Goal: Book appointment/travel/reservation

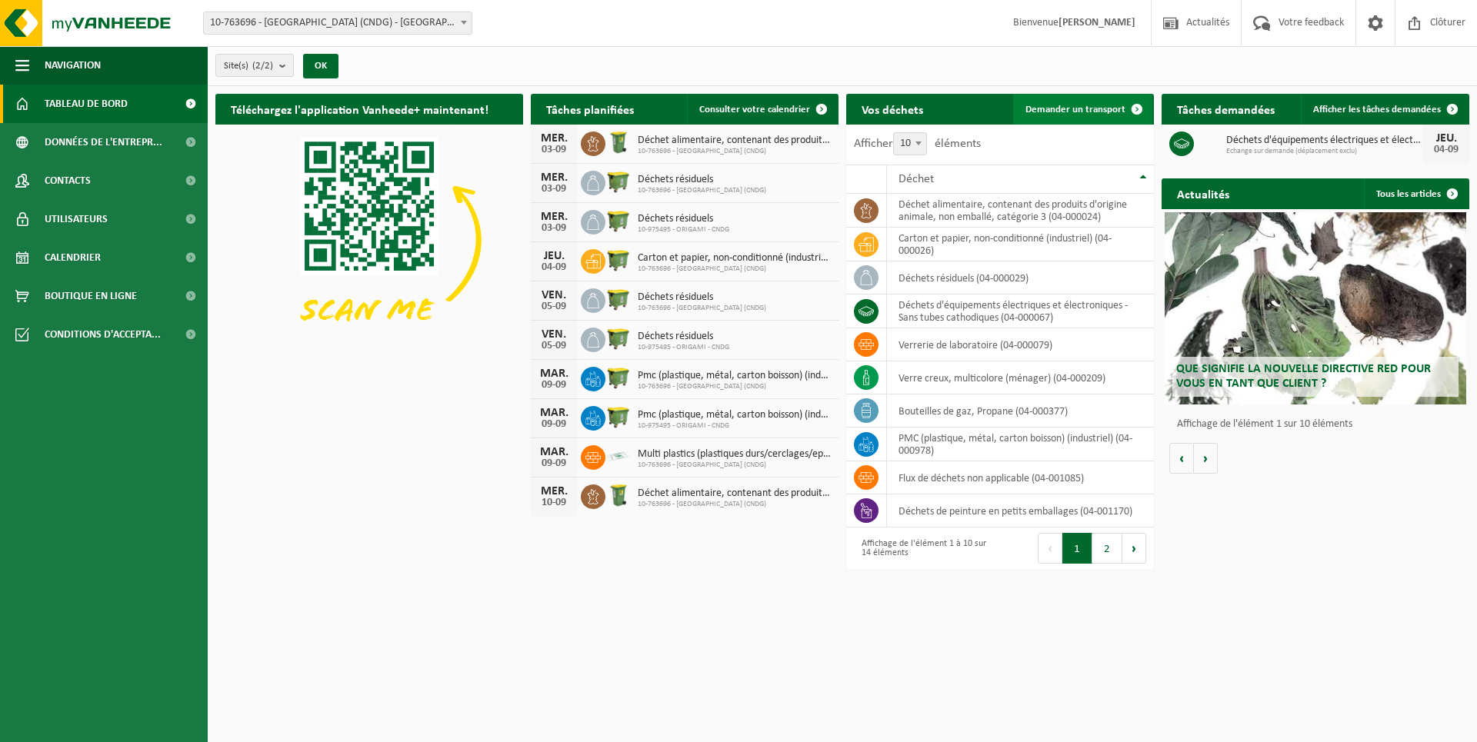
click at [1086, 108] on span "Demander un transport" at bounding box center [1075, 110] width 100 height 10
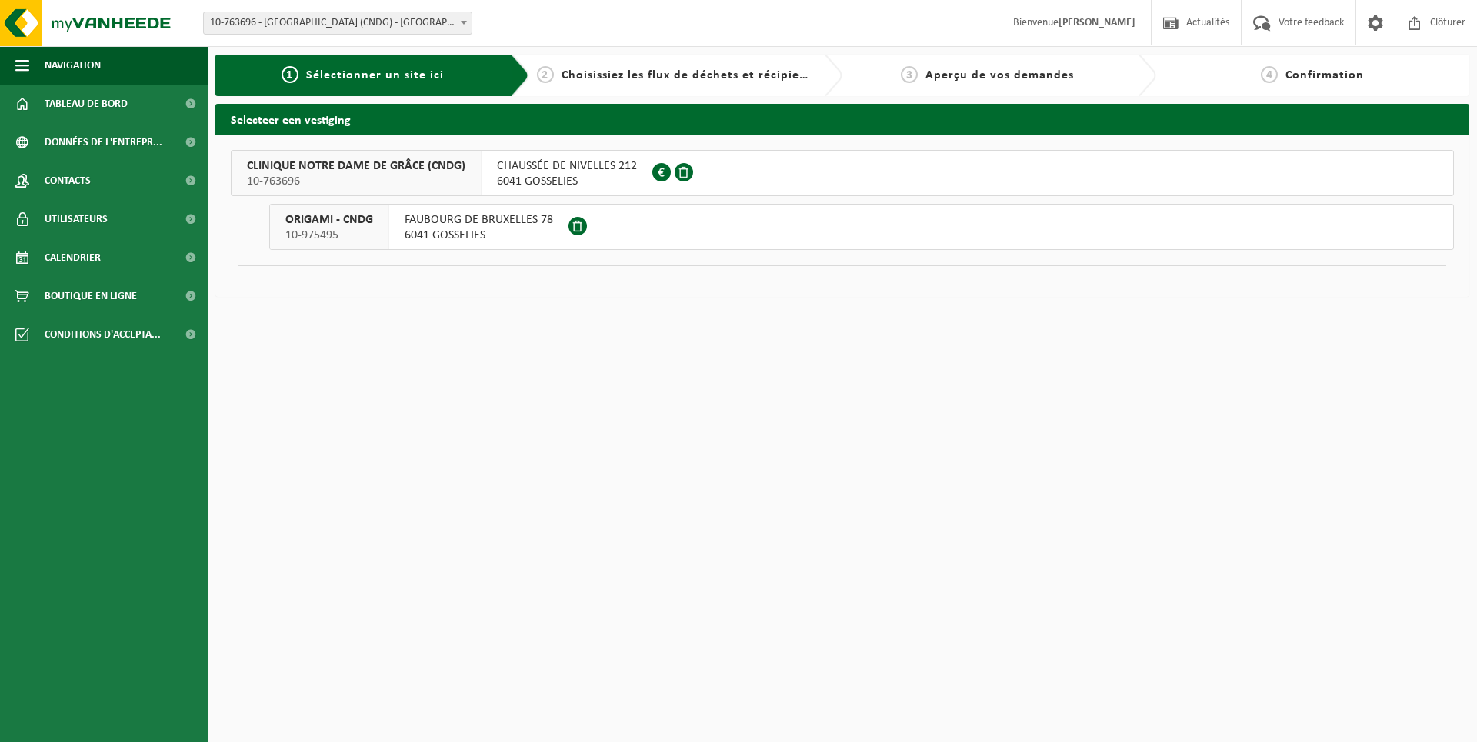
click at [589, 179] on span "6041 GOSSELIES" at bounding box center [567, 181] width 140 height 15
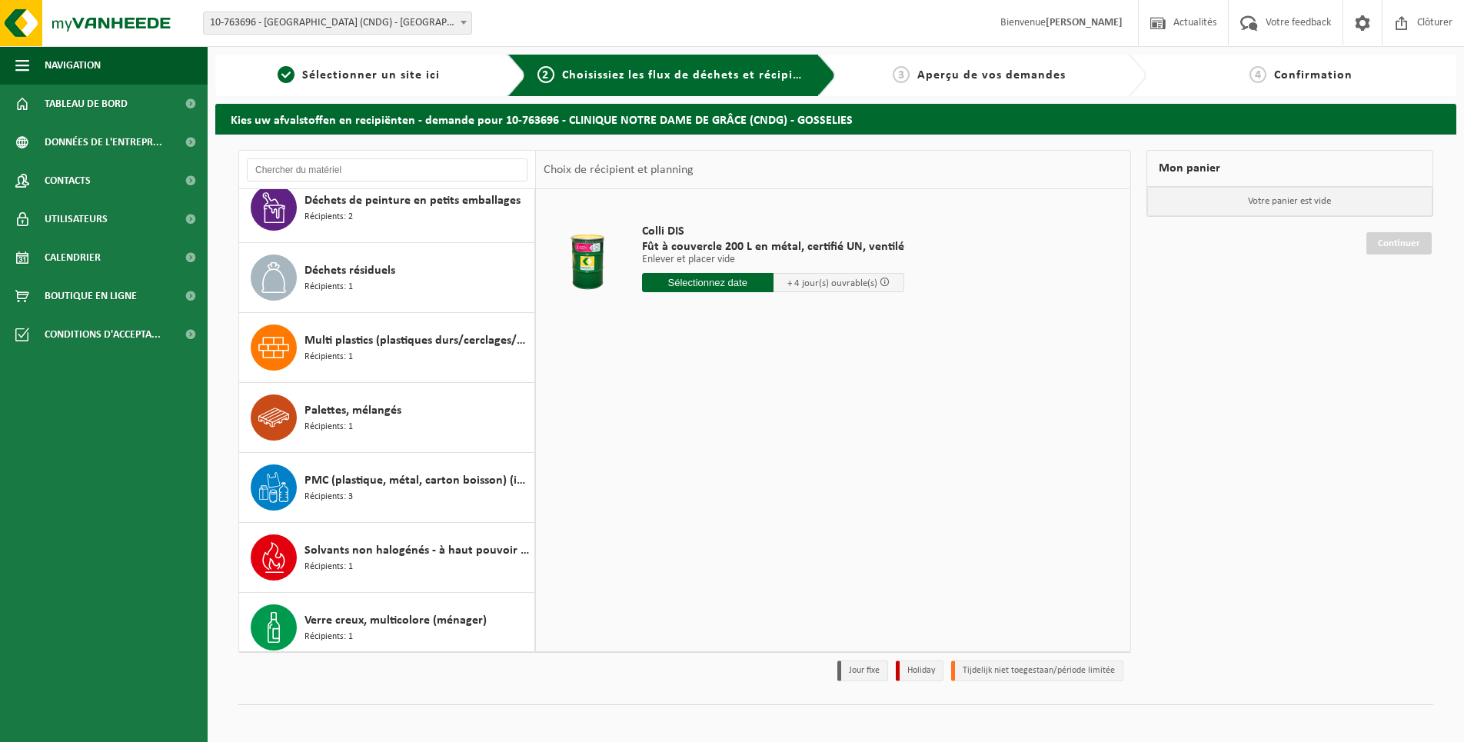
scroll to position [377, 0]
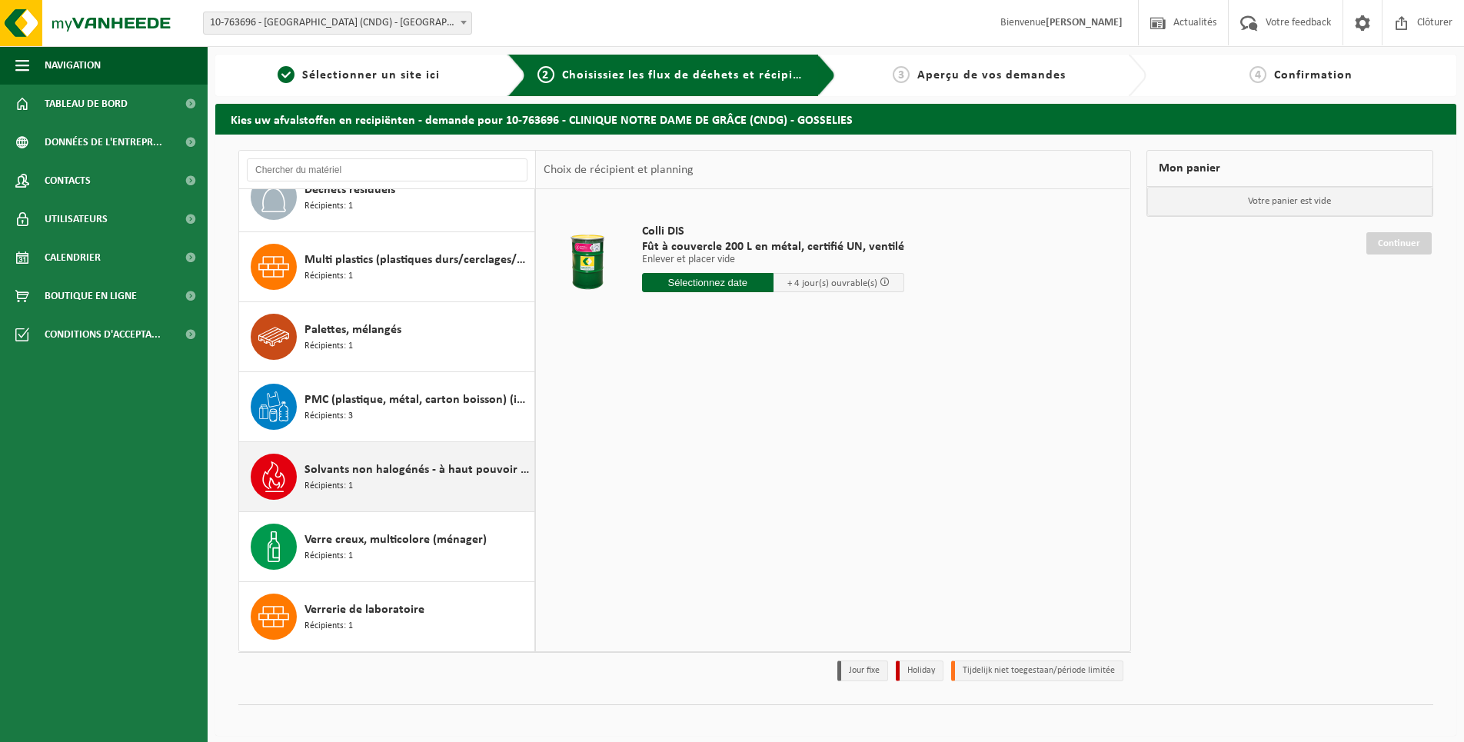
click at [439, 468] on span "Solvants non halogénés - à haut pouvoir calorifique en petits emballages (<200L)" at bounding box center [418, 470] width 226 height 18
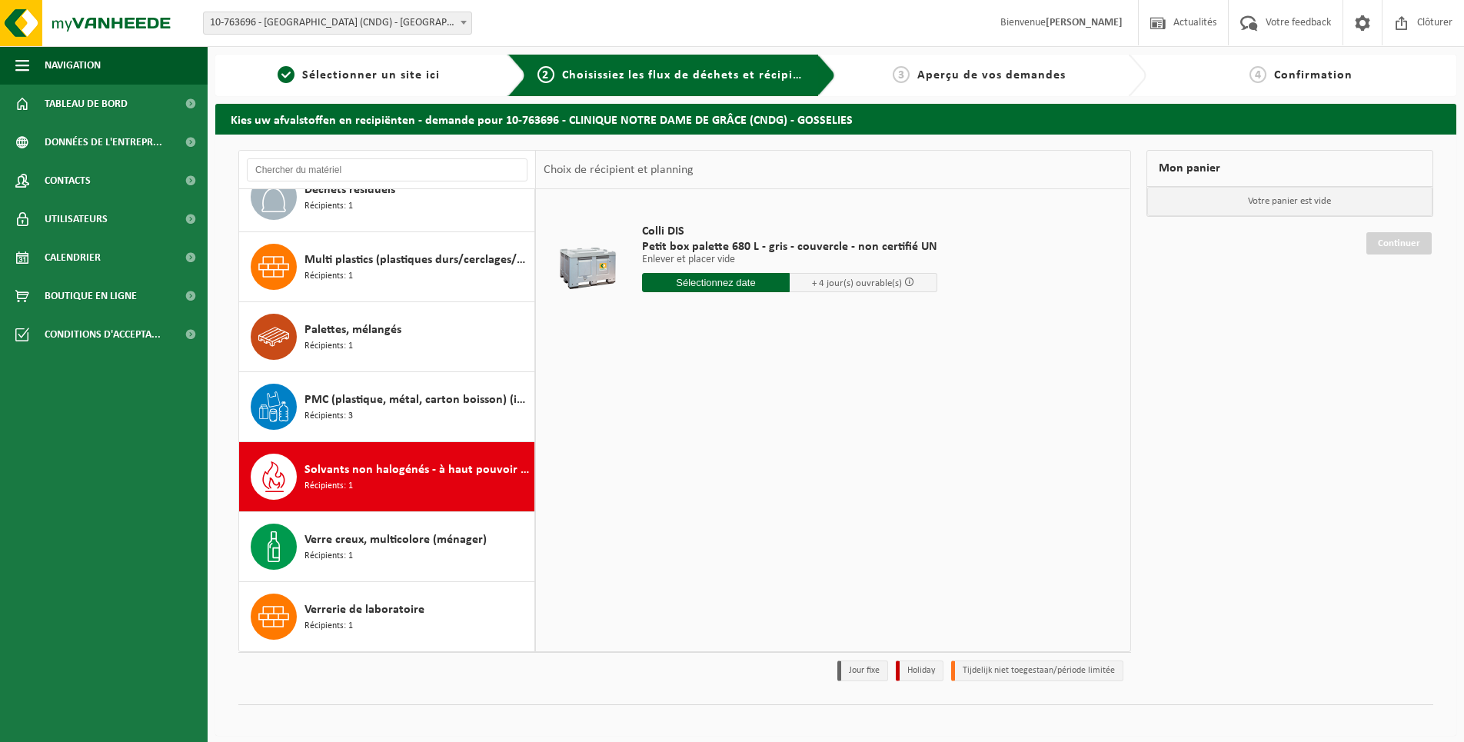
click at [704, 278] on input "text" at bounding box center [716, 282] width 148 height 19
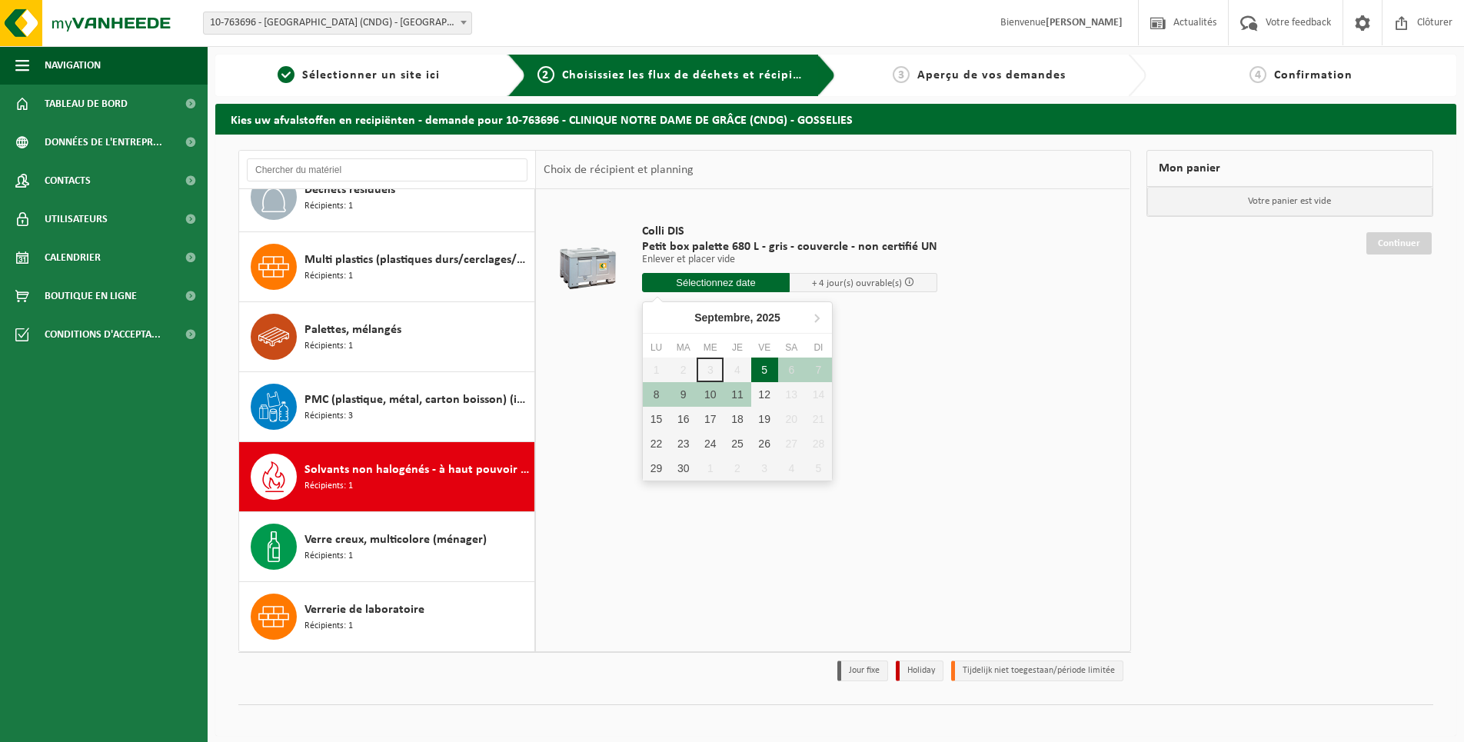
click at [763, 375] on div "5" at bounding box center [764, 370] width 27 height 25
type input "à partir de 2025-09-05"
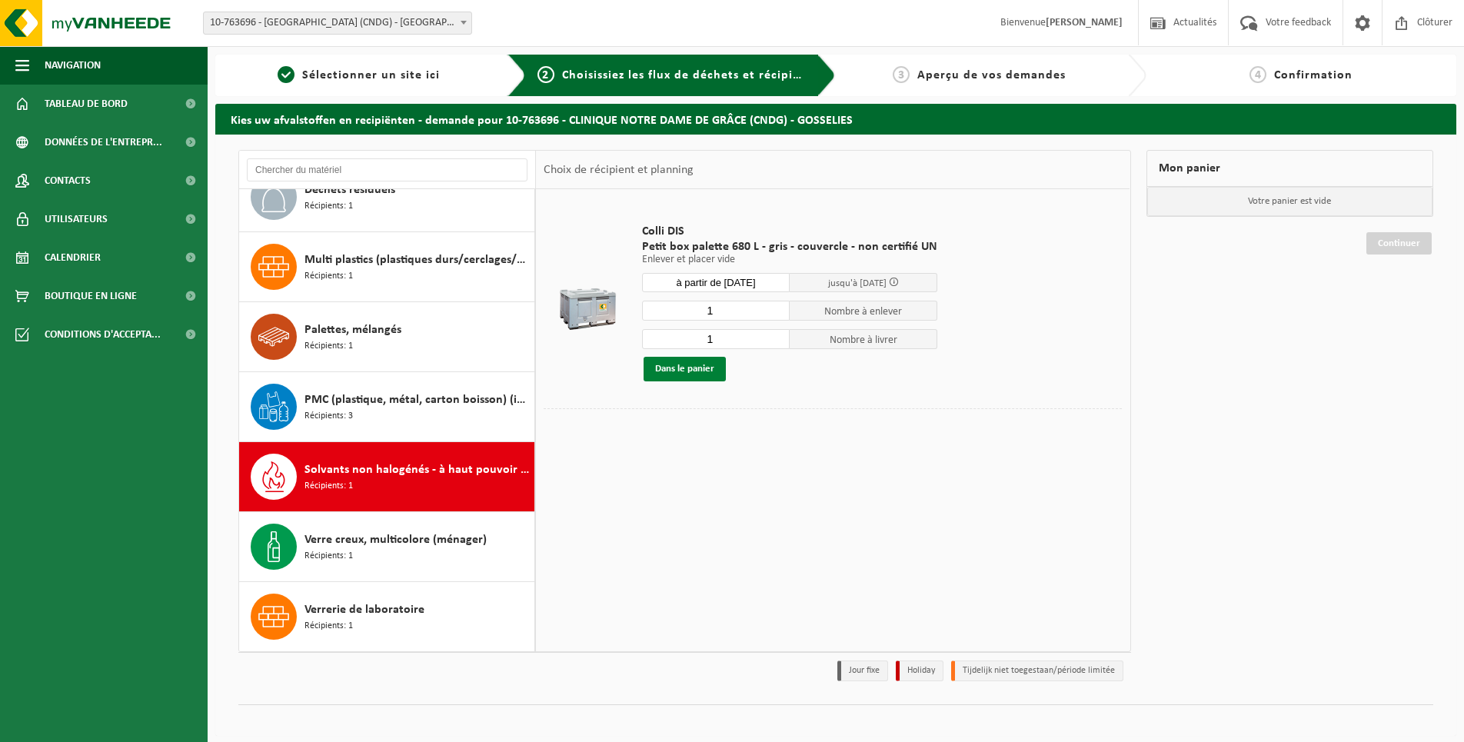
click at [689, 365] on button "Dans le panier" at bounding box center [685, 369] width 82 height 25
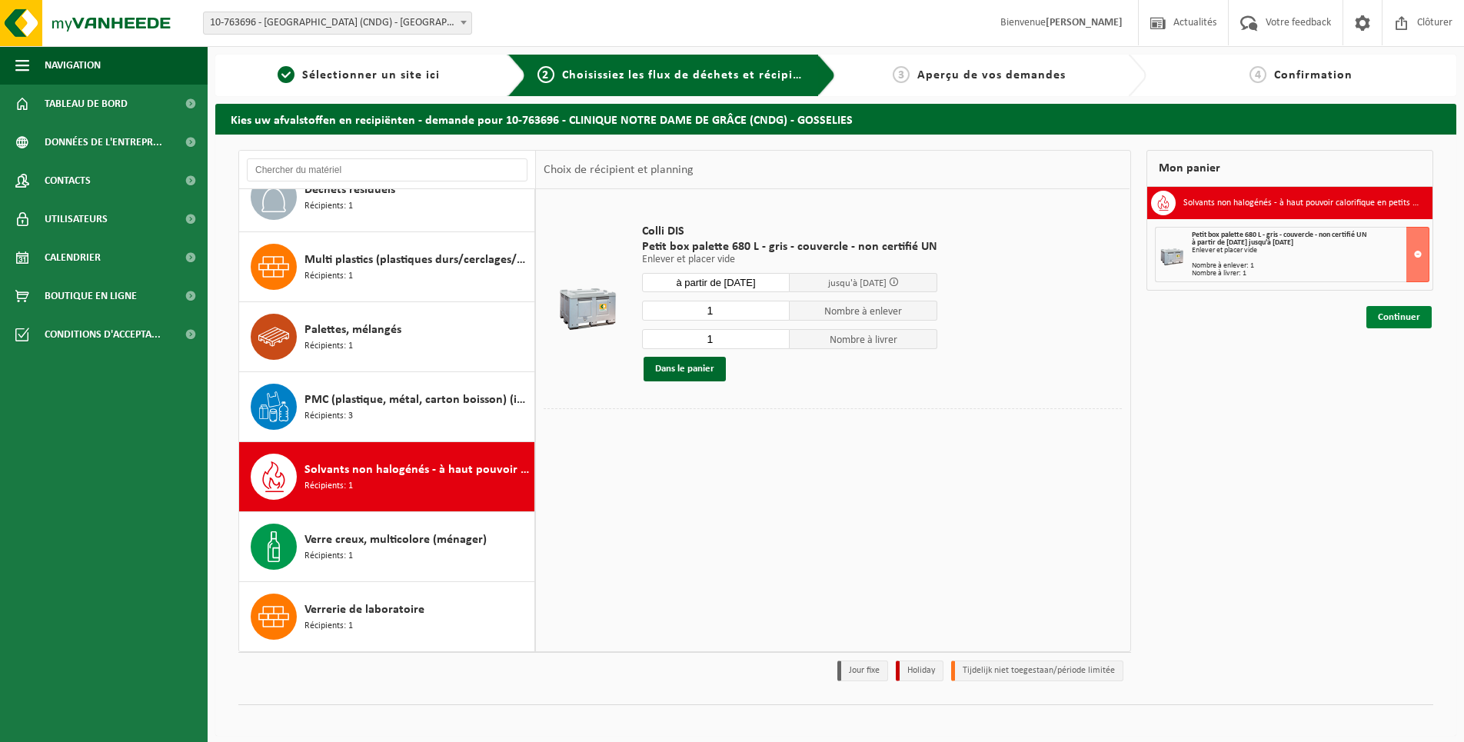
click at [1397, 321] on link "Continuer" at bounding box center [1399, 317] width 65 height 22
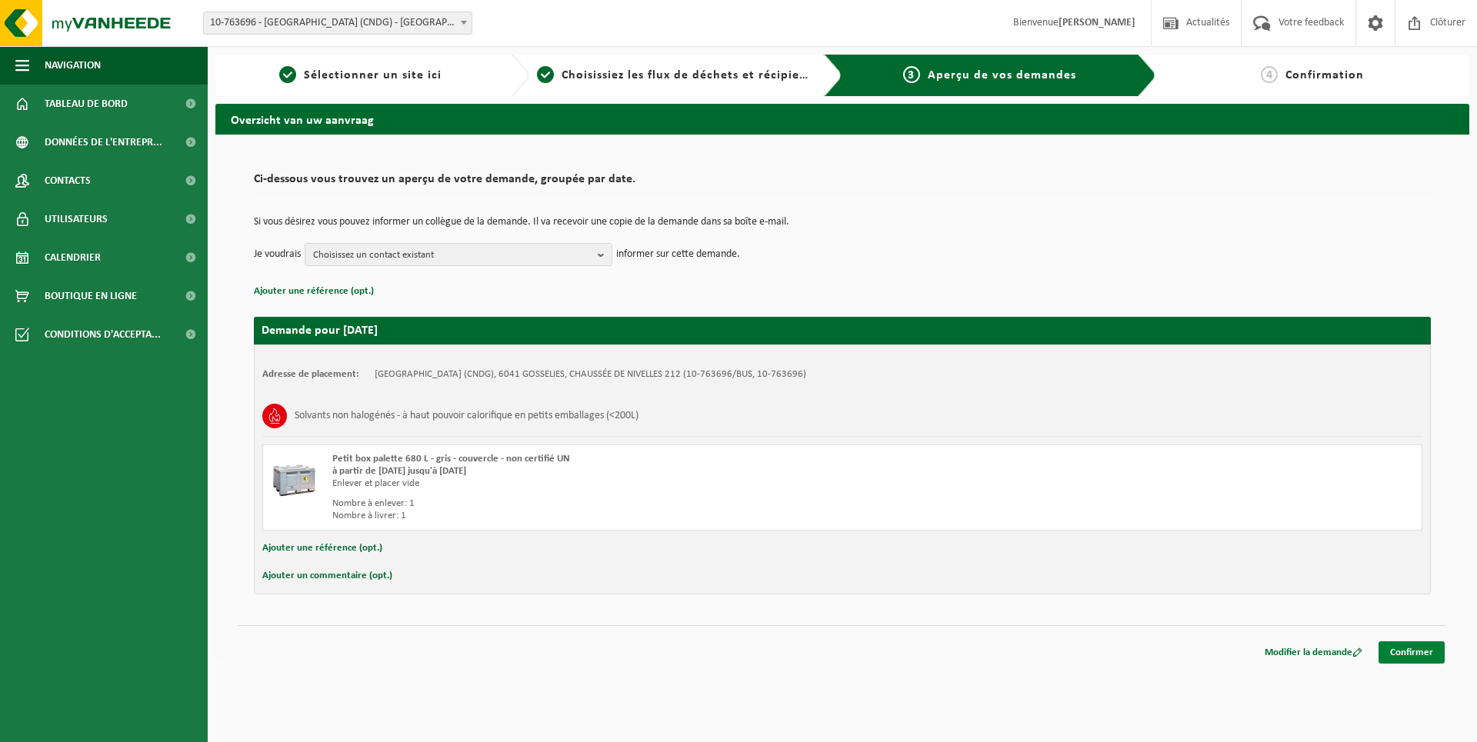
click at [1415, 650] on link "Confirmer" at bounding box center [1411, 652] width 66 height 22
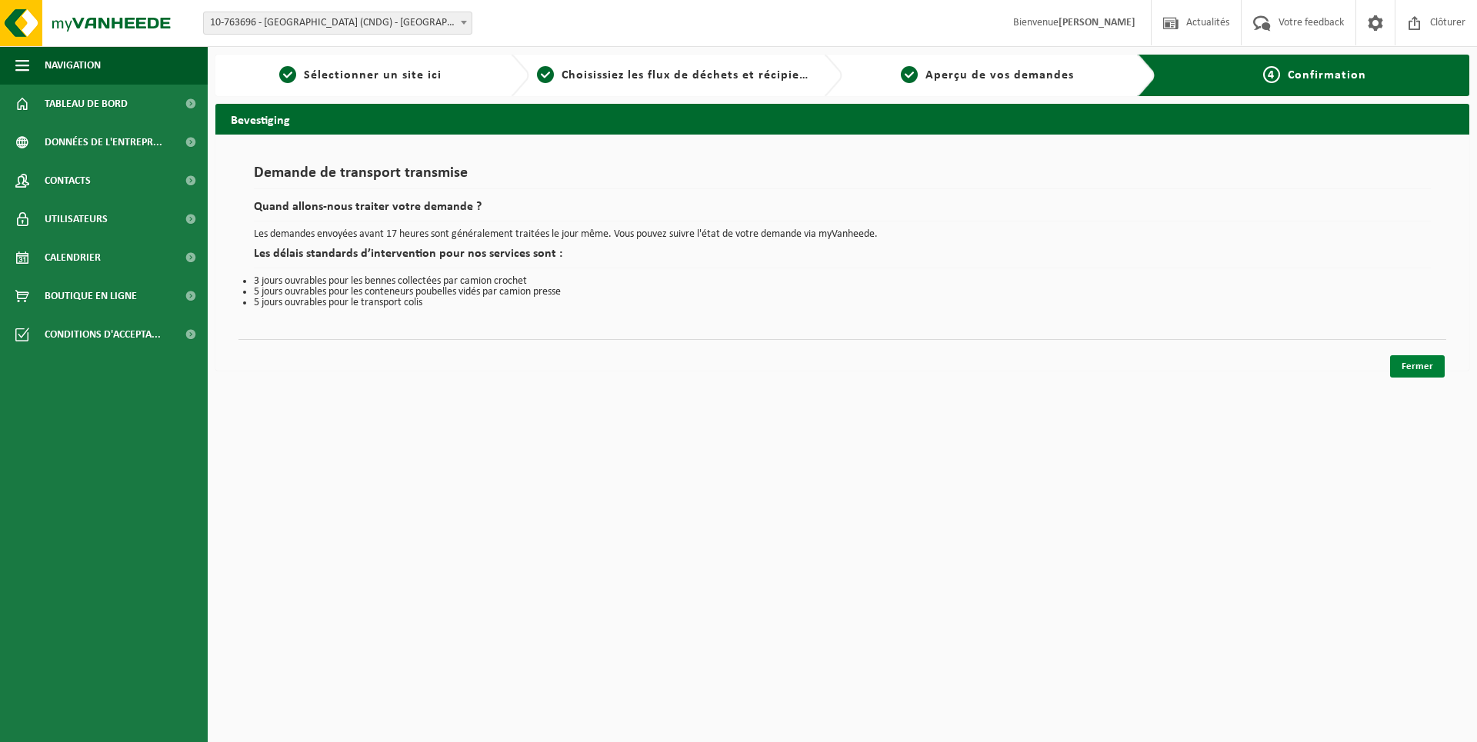
click at [1426, 370] on link "Fermer" at bounding box center [1417, 366] width 55 height 22
